Goal: Task Accomplishment & Management: Use online tool/utility

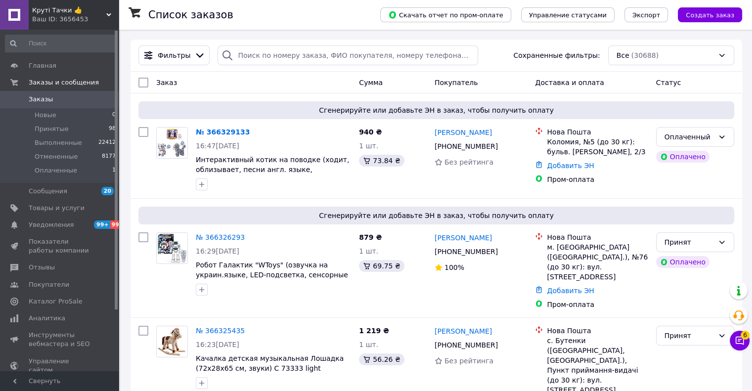
click at [79, 18] on div "Ваш ID: 3656453" at bounding box center [75, 19] width 87 height 9
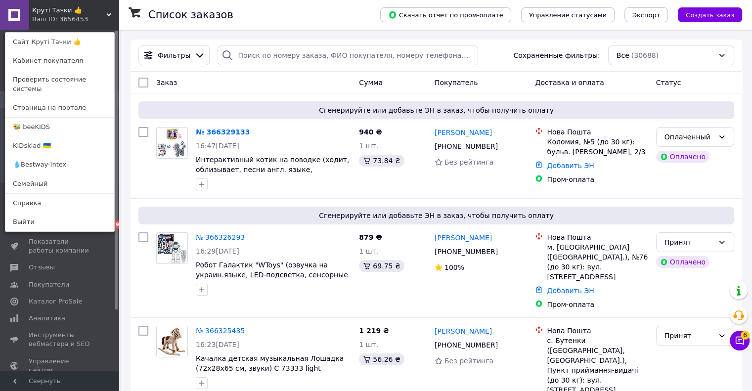
click at [39, 118] on link "🐝 beeKIDS" at bounding box center [59, 127] width 109 height 19
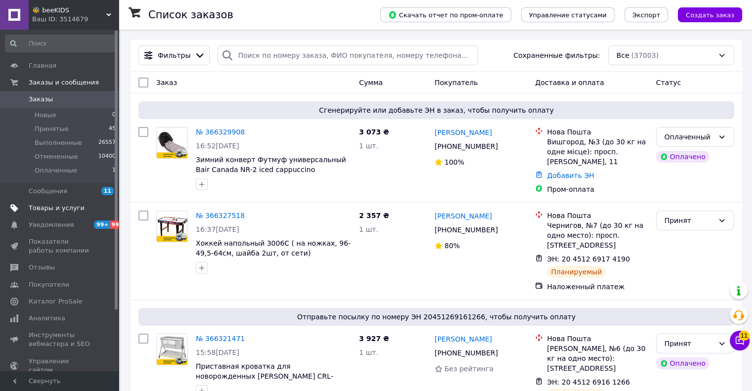
click at [55, 209] on span "Товары и услуги" at bounding box center [57, 208] width 56 height 9
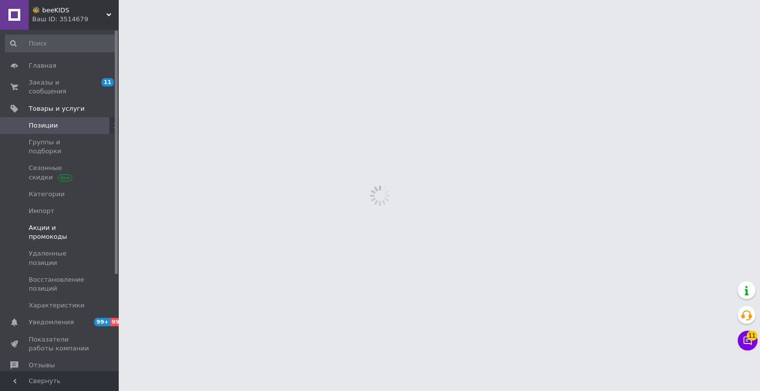
click at [62, 224] on span "Акции и промокоды" at bounding box center [60, 233] width 63 height 18
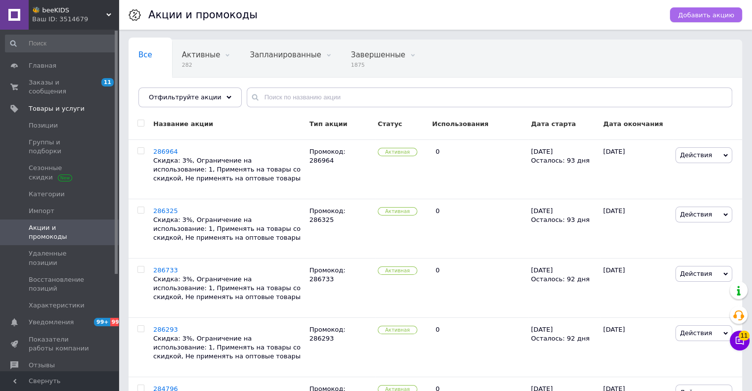
click at [701, 19] on span "Добавить акцию" at bounding box center [706, 14] width 56 height 7
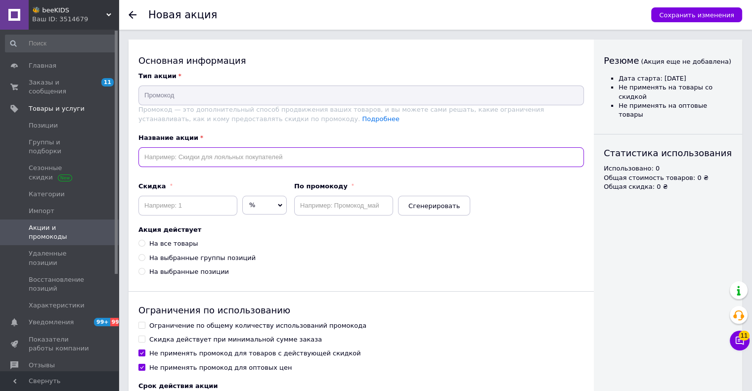
click at [269, 164] on input "text" at bounding box center [362, 157] width 446 height 20
paste input "287530"
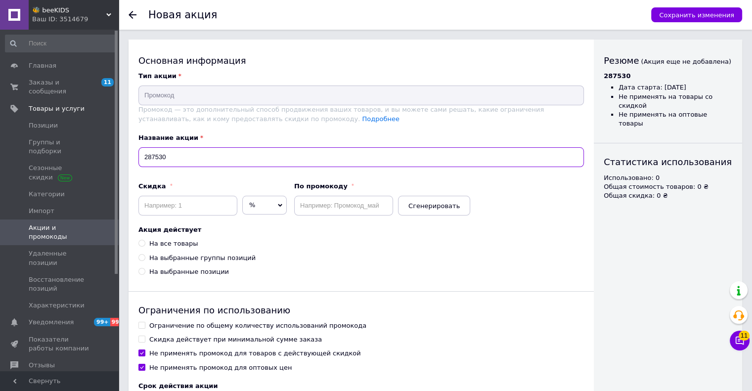
type input "287530"
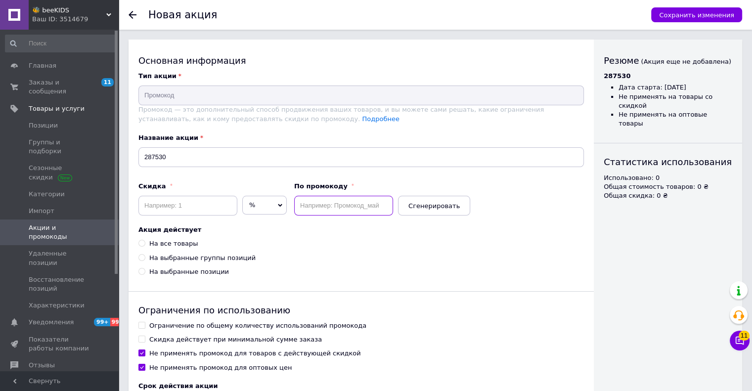
click at [335, 199] on input "text" at bounding box center [343, 206] width 99 height 20
paste input "287530"
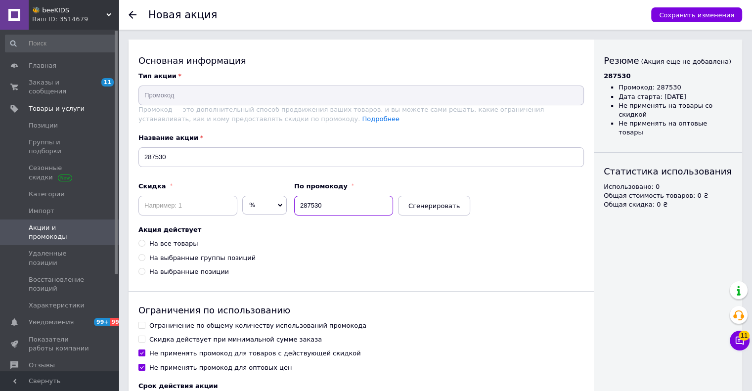
type input "287530"
click at [188, 207] on input at bounding box center [188, 206] width 99 height 20
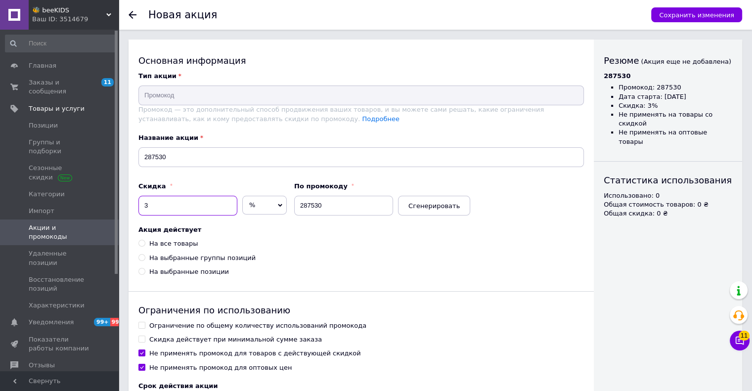
type input "3"
click at [174, 242] on div "На все товары" at bounding box center [173, 243] width 48 height 9
click at [145, 242] on input "На все товары" at bounding box center [142, 243] width 6 height 6
radio input "true"
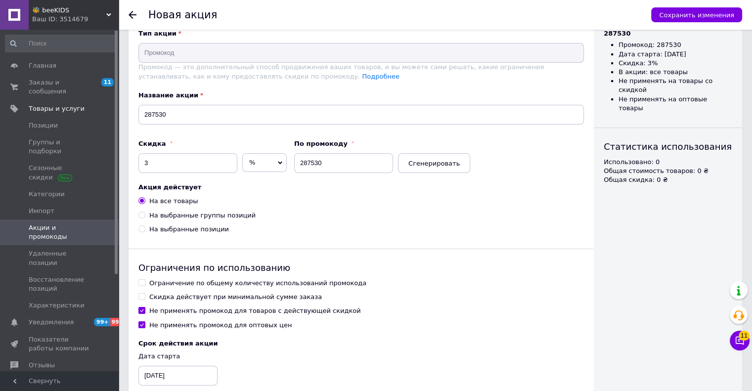
scroll to position [99, 0]
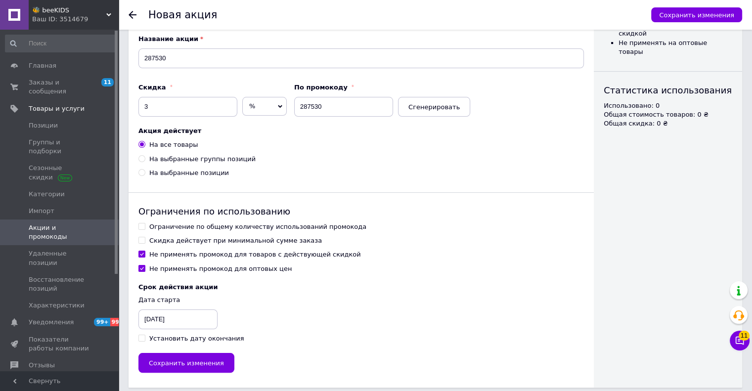
click at [175, 227] on div "Ограничение по общему количеству использований промокода" at bounding box center [257, 227] width 217 height 9
click at [145, 227] on input "Ограничение по общему количеству использований промокода" at bounding box center [142, 226] width 6 height 6
checkbox input "true"
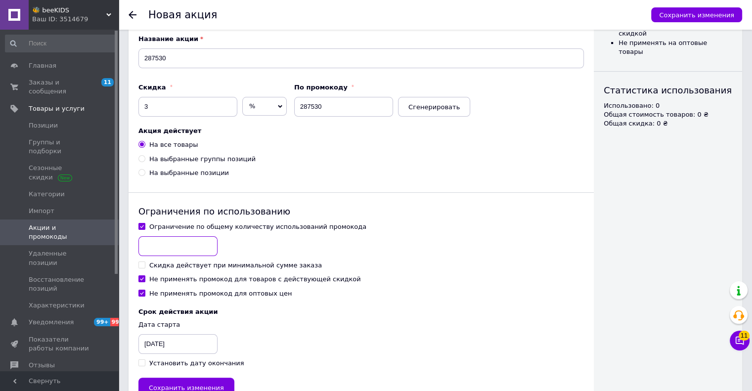
drag, startPoint x: 175, startPoint y: 235, endPoint x: 176, endPoint y: 247, distance: 11.4
click at [176, 247] on input at bounding box center [178, 246] width 79 height 20
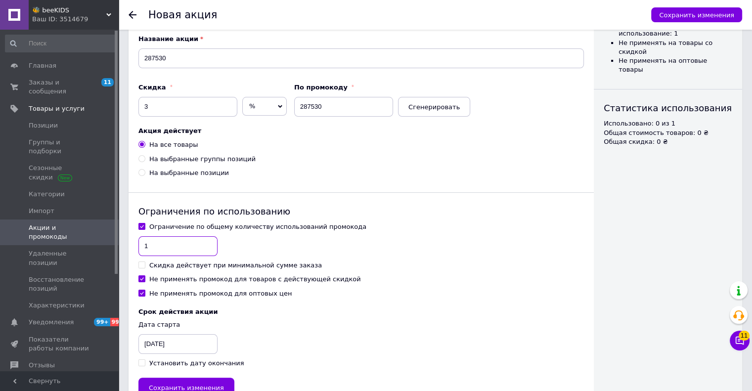
type input "1"
drag, startPoint x: 163, startPoint y: 284, endPoint x: 159, endPoint y: 280, distance: 5.6
click at [161, 283] on div "Ограничение по общему количеству использований промокода 1 Скидка действует при…" at bounding box center [362, 261] width 446 height 76
click at [158, 279] on div "Не применять промокод для товаров с действующей скидкой" at bounding box center [255, 279] width 212 height 9
click at [145, 279] on input "Не применять промокод для товаров с действующей скидкой" at bounding box center [142, 279] width 6 height 6
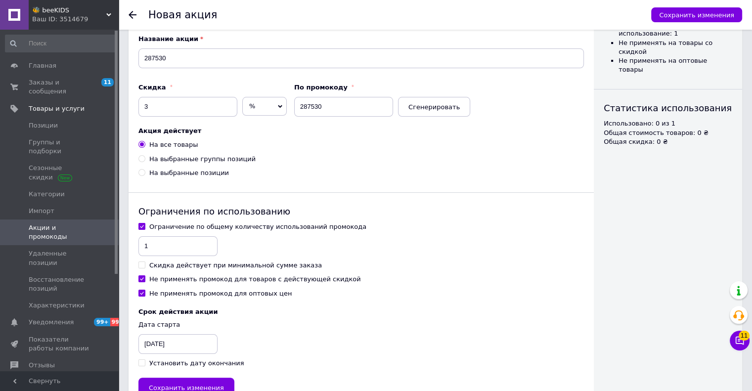
checkbox input "false"
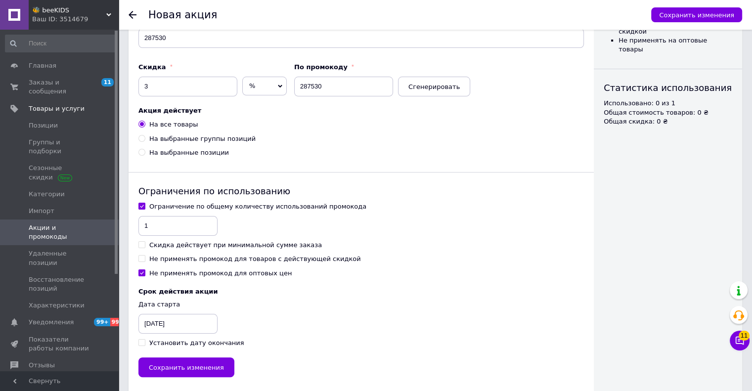
scroll to position [131, 0]
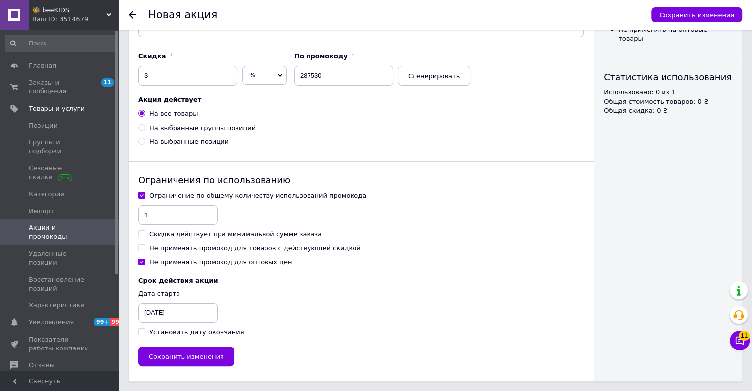
click at [166, 331] on div "Установить дату окончания" at bounding box center [196, 332] width 95 height 9
click at [145, 331] on input "Установить дату окончания" at bounding box center [142, 331] width 6 height 6
checkbox input "true"
click at [165, 319] on div "[DATE]" at bounding box center [163, 313] width 49 height 20
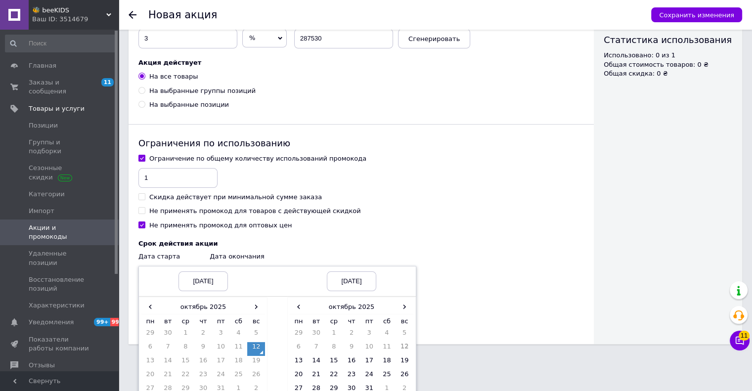
scroll to position [220, 0]
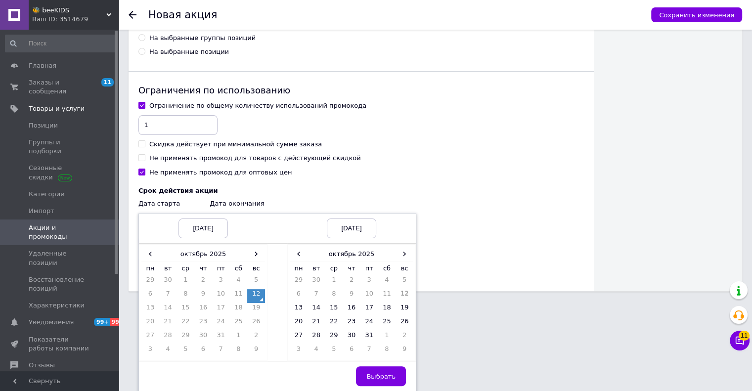
click at [257, 298] on td "12" at bounding box center [256, 296] width 18 height 14
click at [400, 256] on span "›" at bounding box center [405, 254] width 18 height 14
click at [301, 308] on td "12" at bounding box center [299, 310] width 18 height 14
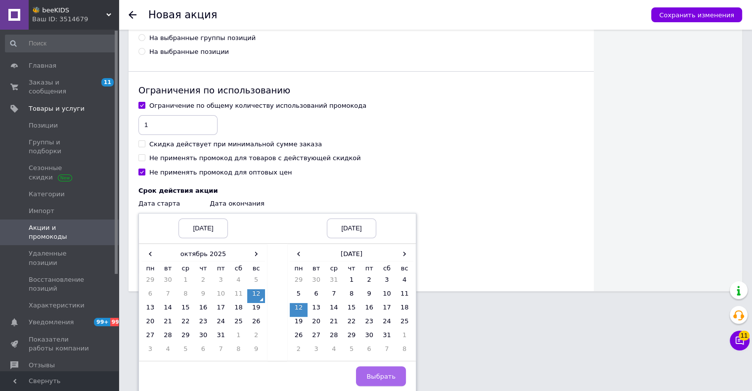
click at [387, 371] on button "Выбрать" at bounding box center [381, 377] width 50 height 20
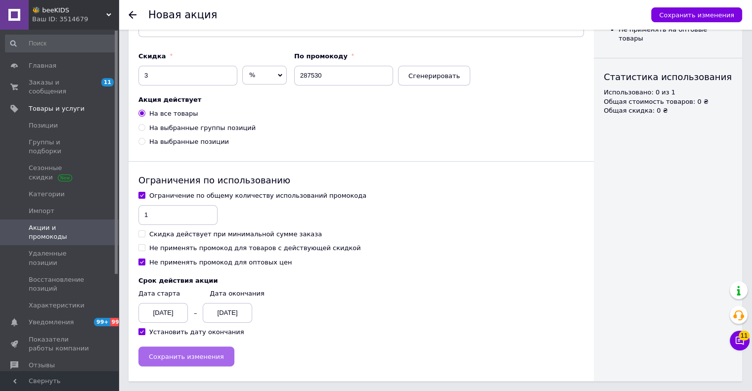
click at [188, 365] on button "Сохранить изменения" at bounding box center [187, 357] width 96 height 20
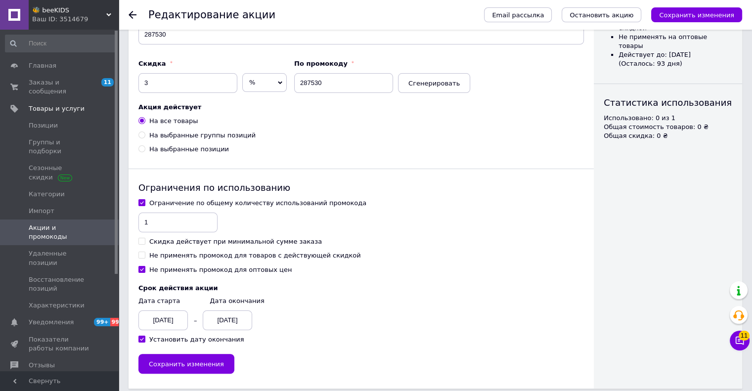
scroll to position [131, 0]
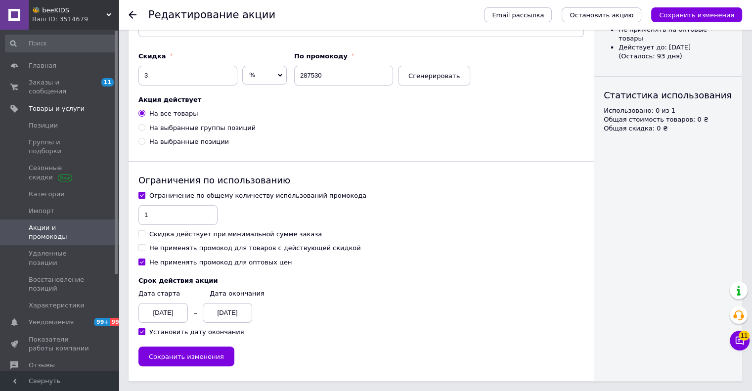
click at [62, 16] on div "Ваш ID: 3514679" at bounding box center [75, 19] width 87 height 9
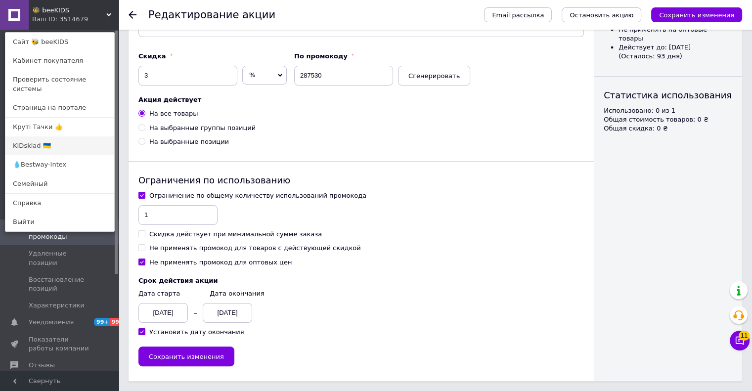
click at [35, 139] on link "KIDsklad 🇺🇦" at bounding box center [59, 146] width 109 height 19
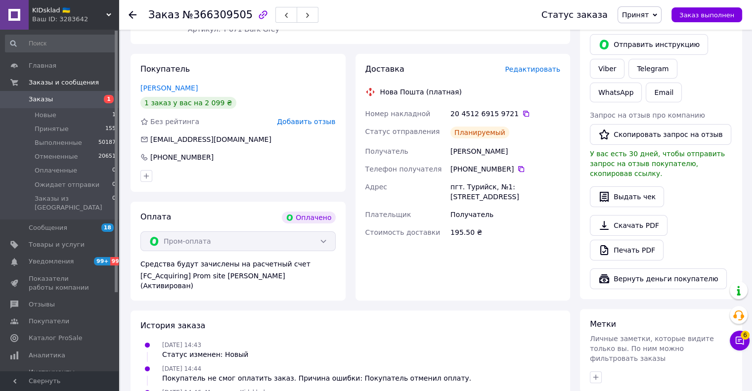
scroll to position [198, 0]
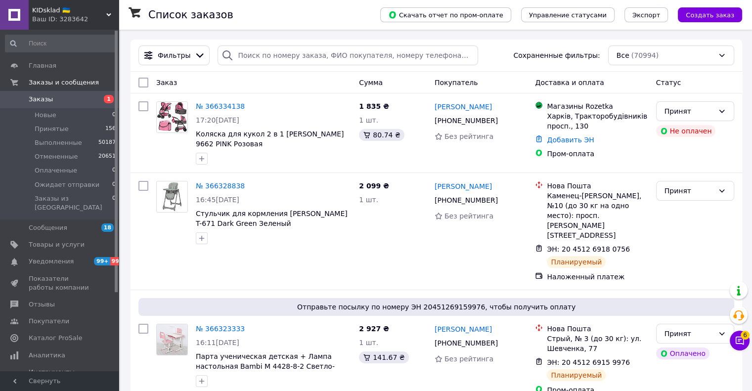
click at [55, 3] on div "KIDsklad 🇺🇦 Ваш ID: 3283642" at bounding box center [74, 15] width 90 height 30
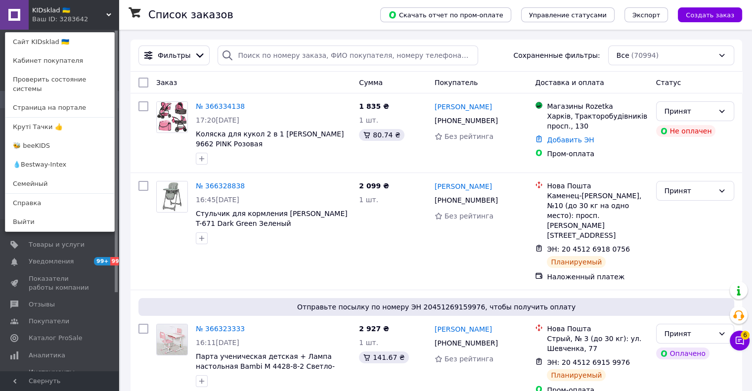
drag, startPoint x: 42, startPoint y: 135, endPoint x: 58, endPoint y: 129, distance: 17.2
click at [42, 137] on link "🐝 beeKIDS" at bounding box center [59, 146] width 109 height 19
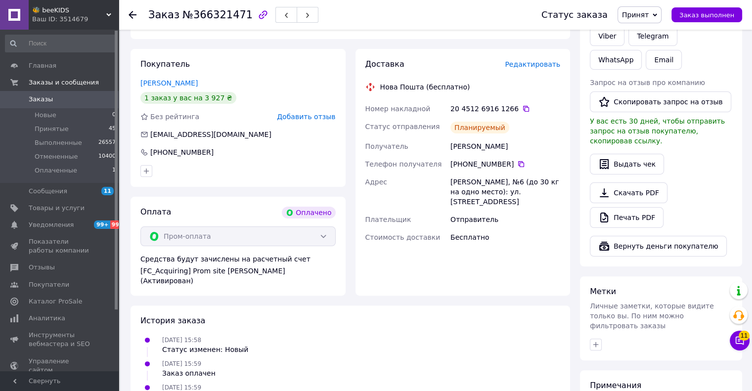
scroll to position [198, 0]
